Goal: Task Accomplishment & Management: Complete application form

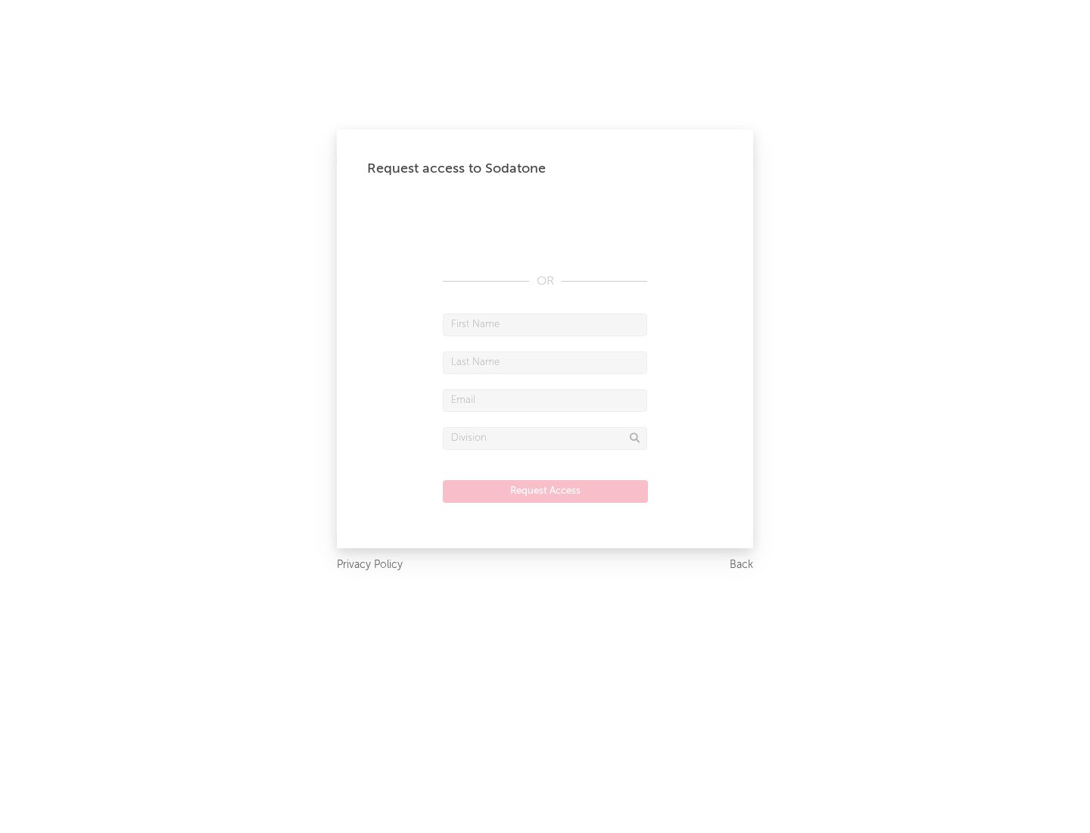
click at [545, 324] on input "text" at bounding box center [545, 324] width 204 height 23
type input "[PERSON_NAME]"
click at [545, 362] on input "text" at bounding box center [545, 362] width 204 height 23
type input "[PERSON_NAME]"
click at [545, 400] on input "text" at bounding box center [545, 400] width 204 height 23
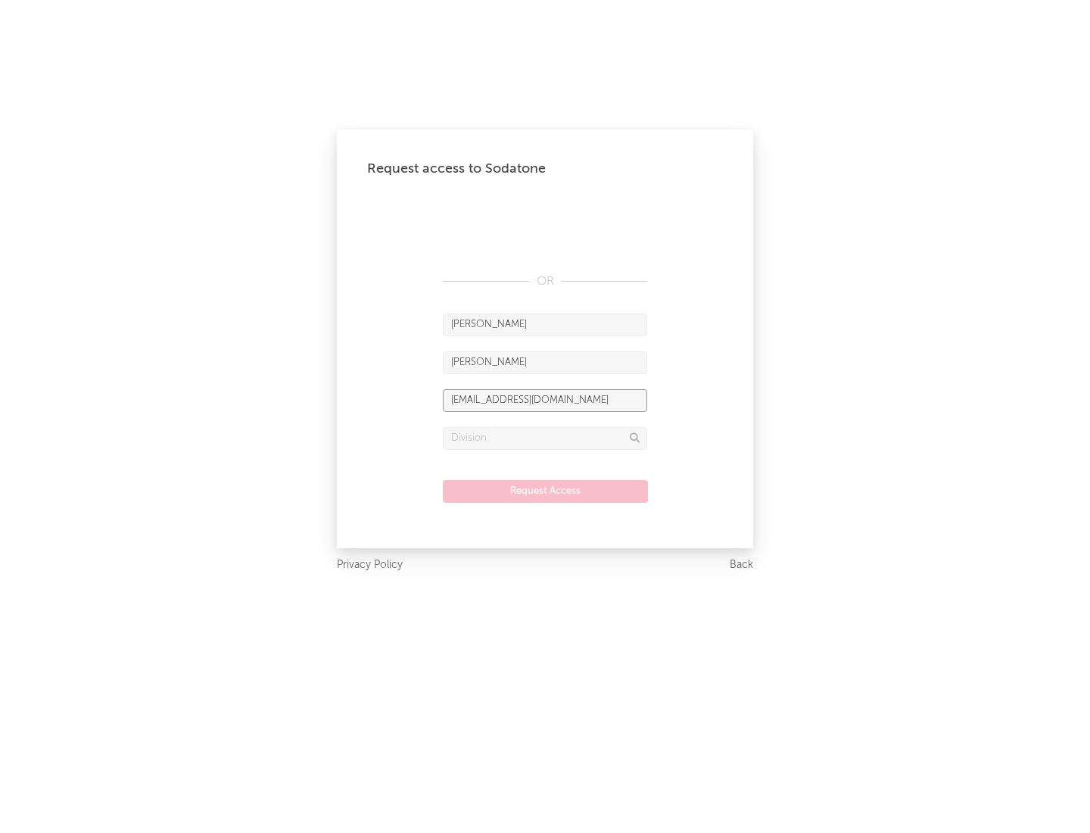
type input "[EMAIL_ADDRESS][DOMAIN_NAME]"
click at [545, 438] on input "text" at bounding box center [545, 438] width 204 height 23
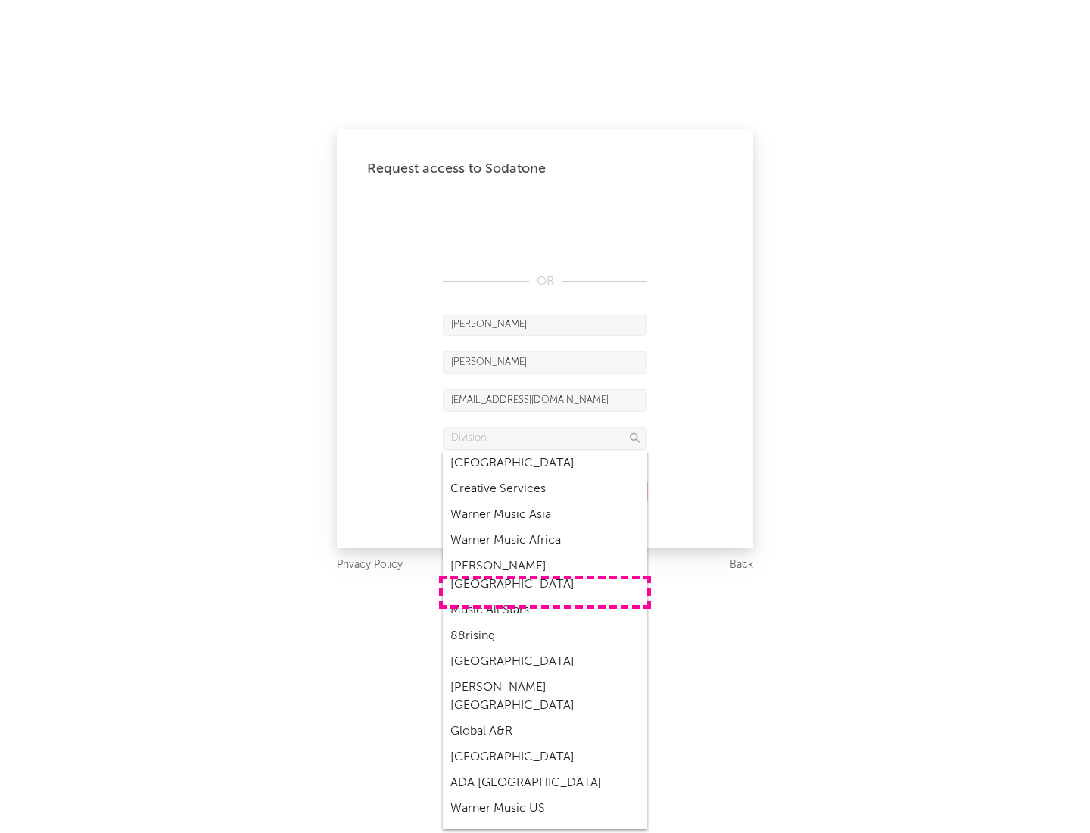
click at [545, 597] on div "Music All Stars" at bounding box center [545, 610] width 204 height 26
type input "Music All Stars"
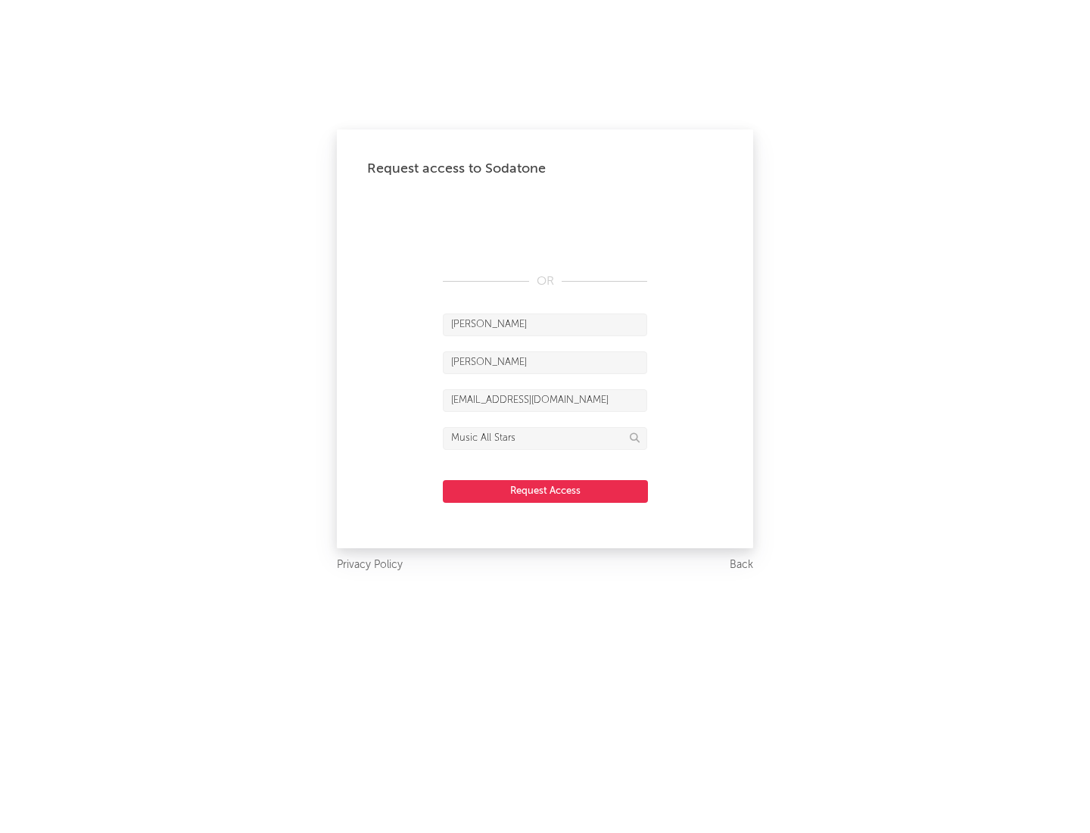
click at [545, 491] on button "Request Access" at bounding box center [545, 491] width 205 height 23
